Goal: Transaction & Acquisition: Purchase product/service

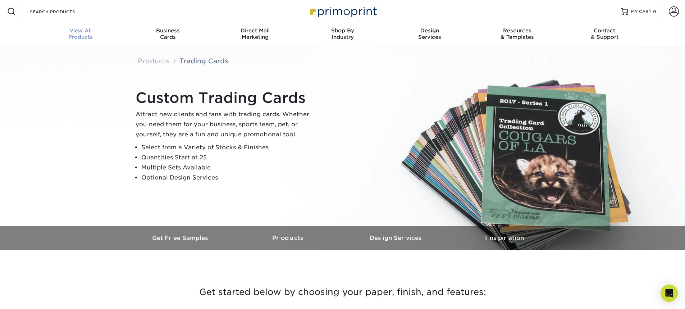
click at [84, 36] on div "View All Products" at bounding box center [80, 33] width 87 height 13
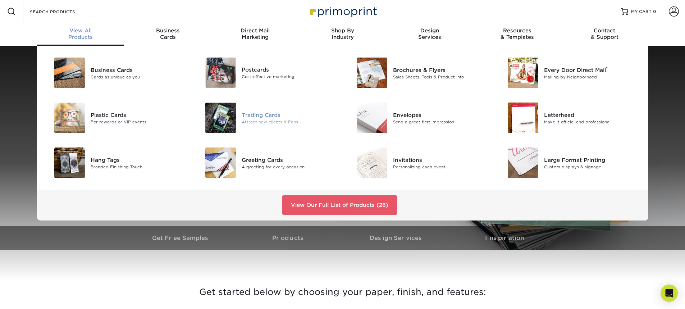
click at [266, 114] on div "Trading Cards" at bounding box center [289, 115] width 95 height 8
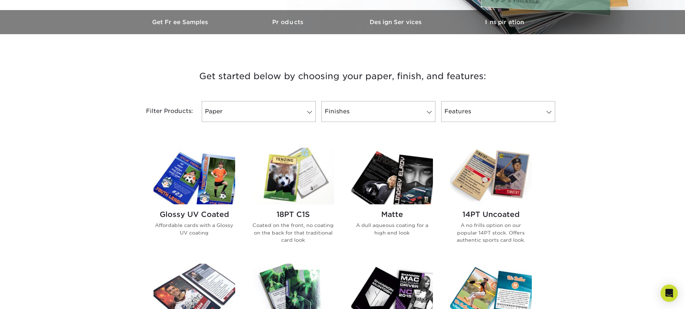
scroll to position [288, 0]
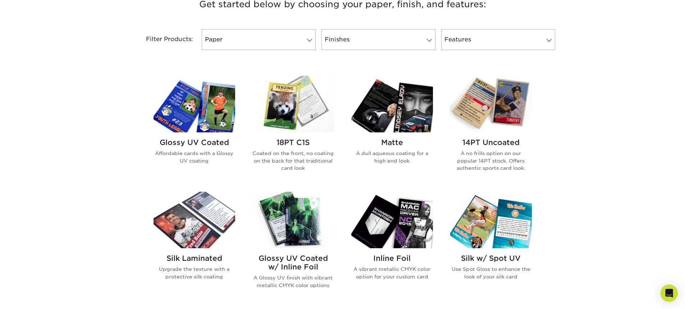
click at [194, 118] on img at bounding box center [194, 104] width 82 height 56
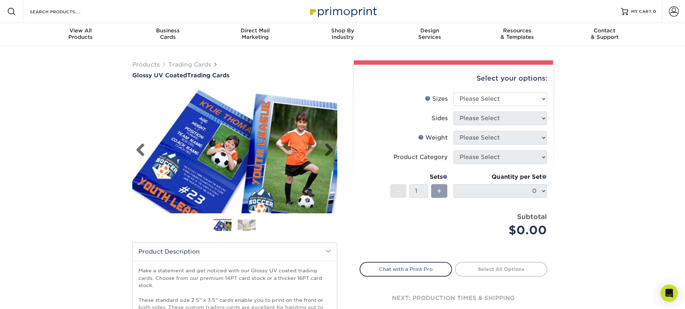
click at [334, 153] on link "Next" at bounding box center [326, 150] width 14 height 14
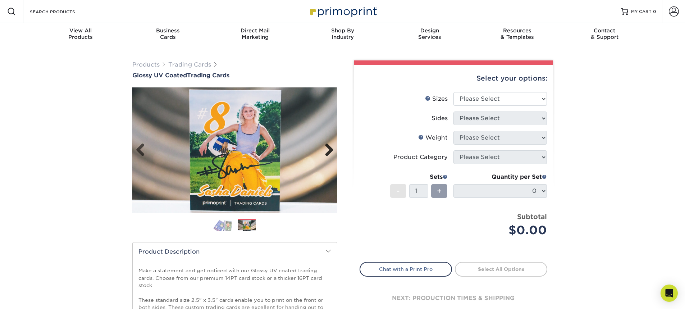
click at [330, 151] on link "Next" at bounding box center [326, 150] width 14 height 14
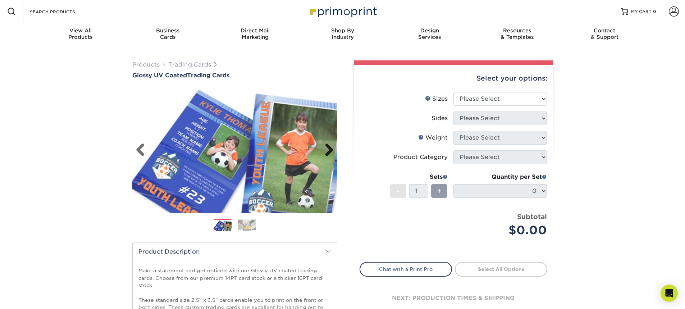
click at [330, 151] on link "Next" at bounding box center [326, 150] width 14 height 14
